Goal: Task Accomplishment & Management: Use online tool/utility

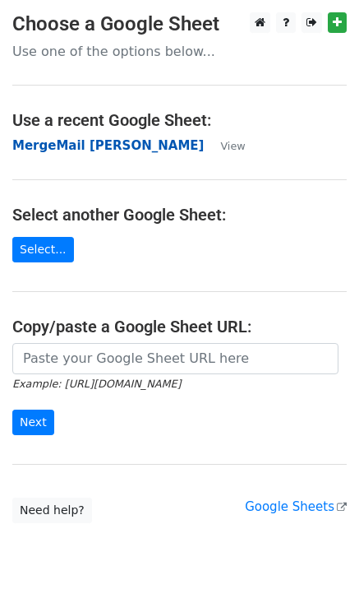
click at [104, 145] on strong "MergeMail [PERSON_NAME]" at bounding box center [108, 145] width 192 height 15
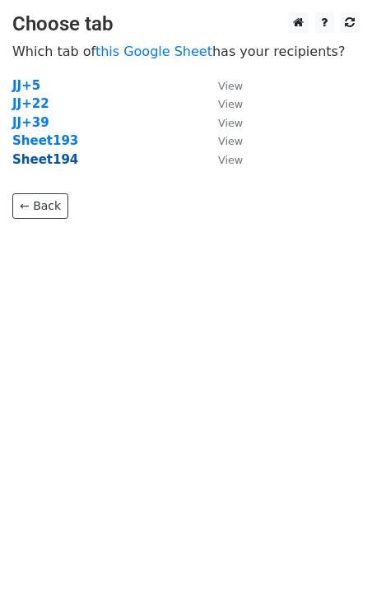
click at [49, 164] on strong "Sheet194" at bounding box center [45, 159] width 66 height 15
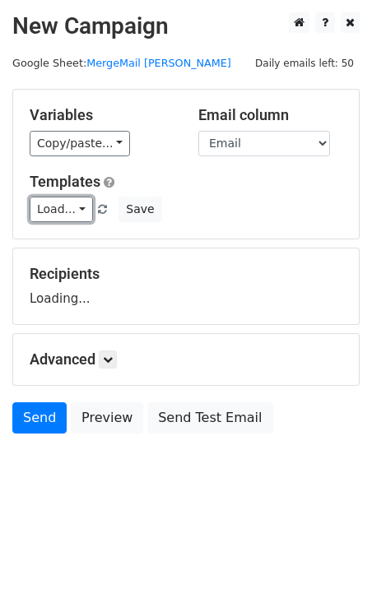
click at [69, 206] on link "Load..." at bounding box center [61, 209] width 63 height 25
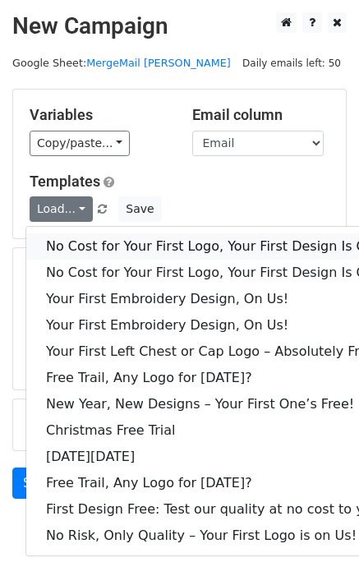
click at [106, 239] on link "No Cost for Your First Logo, Your First Design Is On Us!" at bounding box center [223, 247] width 395 height 26
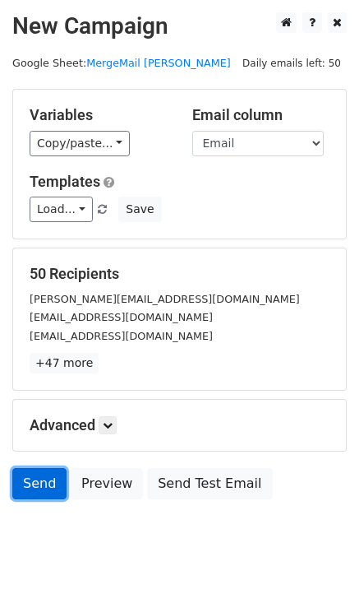
click at [40, 489] on link "Send" at bounding box center [39, 483] width 54 height 31
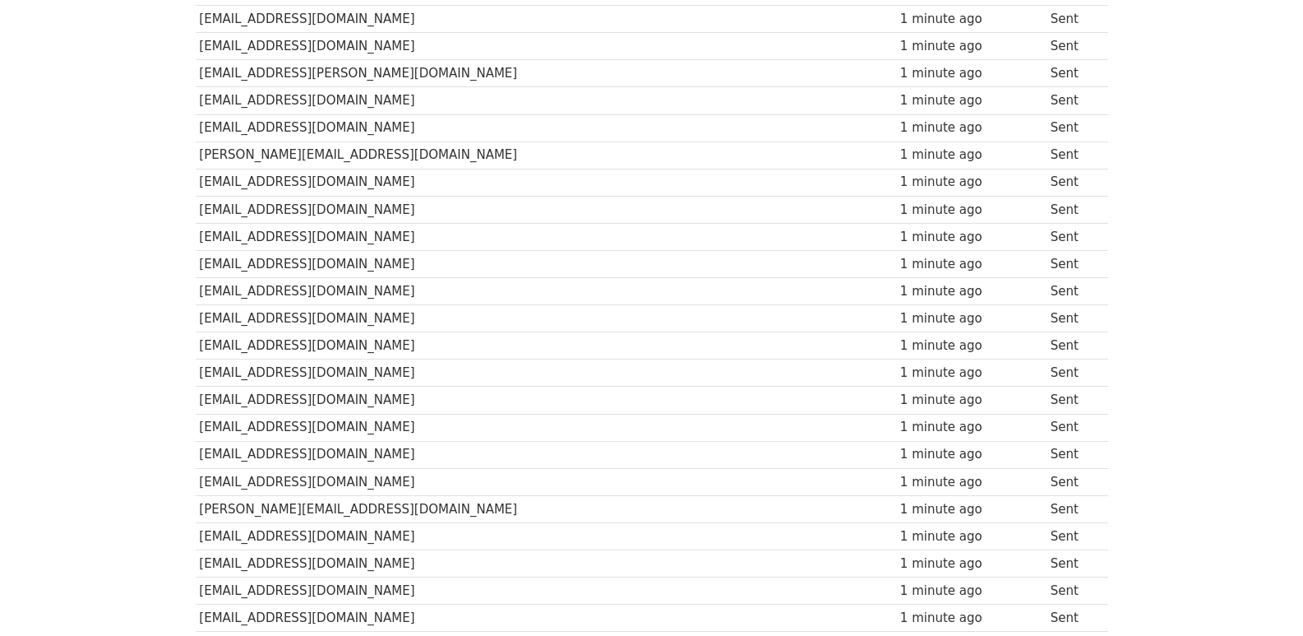
scroll to position [1144, 0]
